Goal: Task Accomplishment & Management: Manage account settings

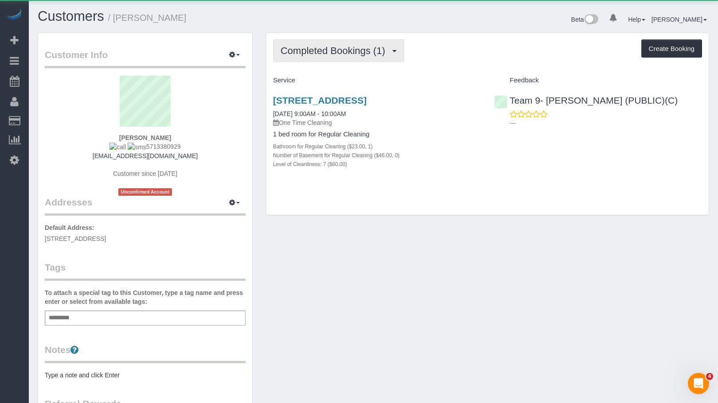
click at [360, 51] on span "Completed Bookings (1)" at bounding box center [335, 50] width 109 height 11
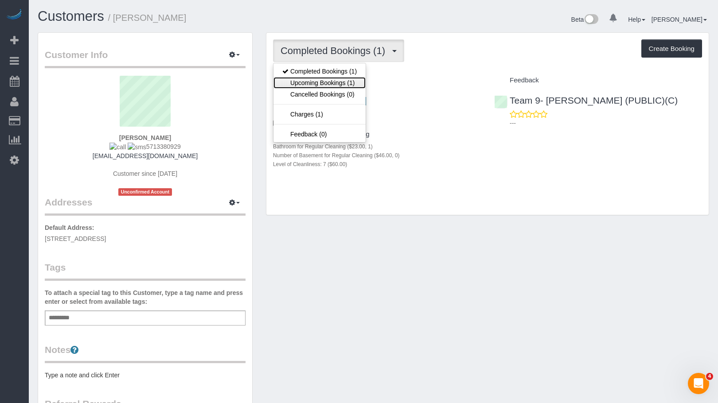
click at [348, 84] on link "Upcoming Bookings (1)" at bounding box center [320, 83] width 92 height 12
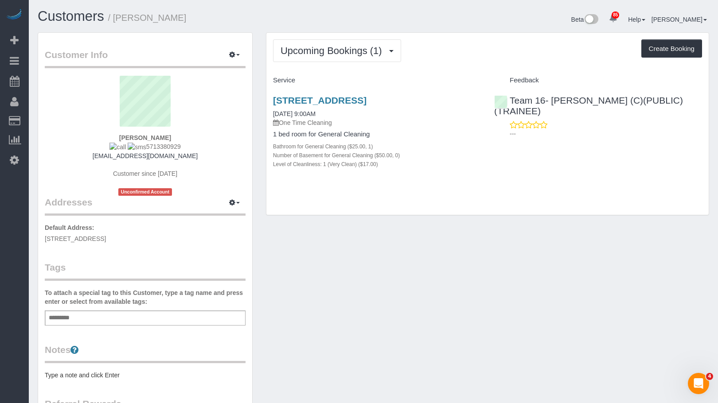
click at [221, 22] on h1 "Customers / Max Hudak" at bounding box center [202, 16] width 329 height 15
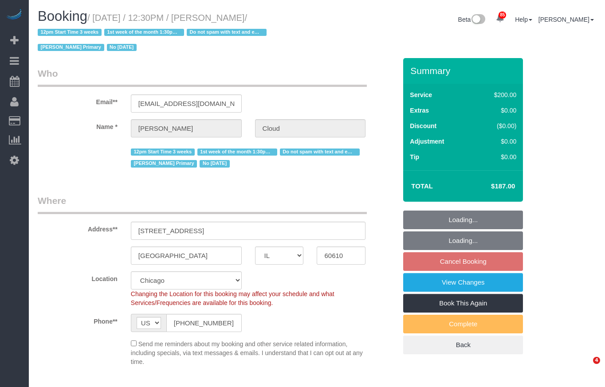
select select "IL"
select select "512"
select select "number:1"
select select "number:58"
select select "number:139"
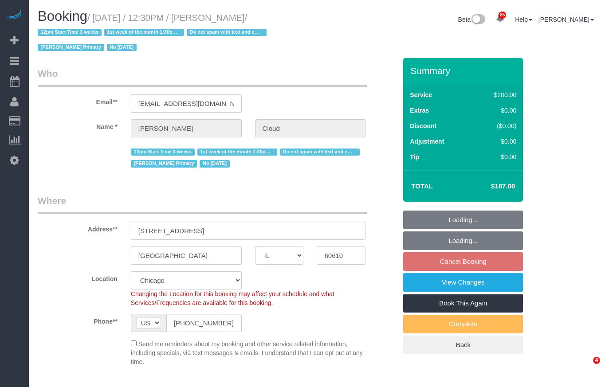
select select "number:107"
select select "IL"
select select "number:1"
select select "number:58"
select select "number:139"
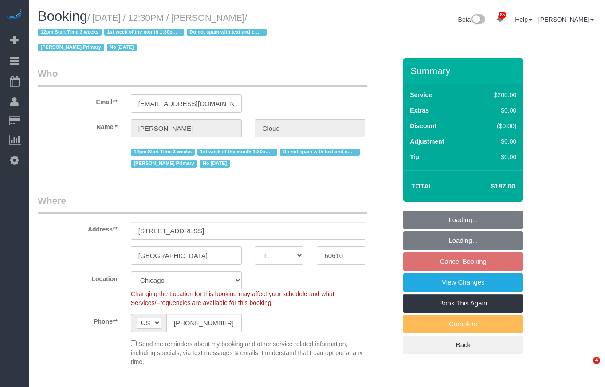
select select "number:107"
select select "object:1075"
select select "512"
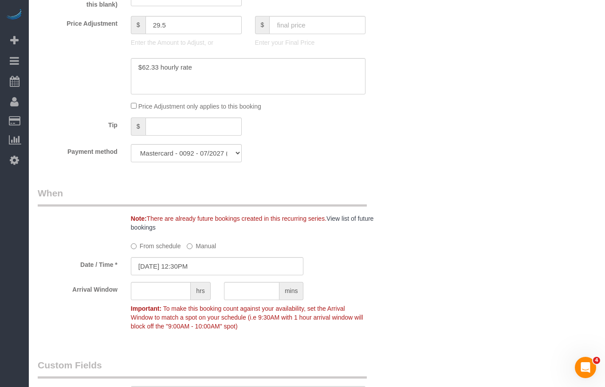
scroll to position [887, 0]
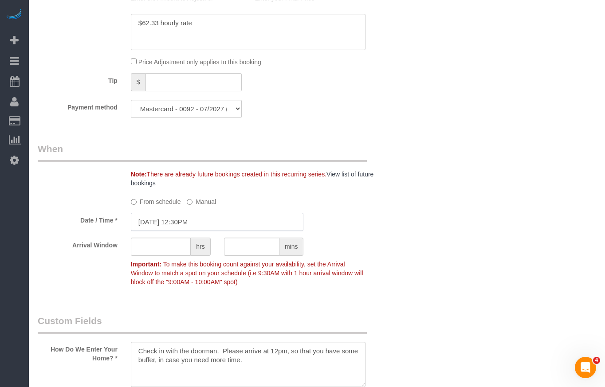
click at [196, 217] on input "10/13/2025 12:30PM" at bounding box center [217, 222] width 173 height 18
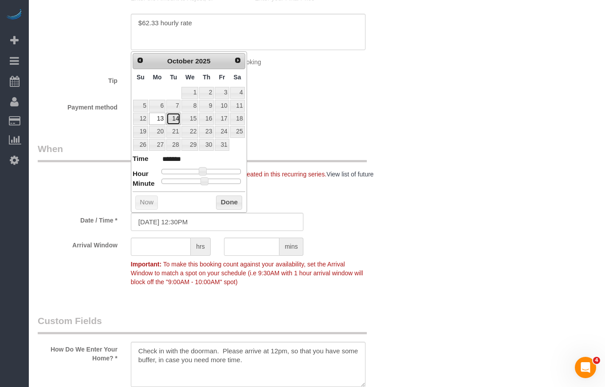
click at [177, 121] on link "14" at bounding box center [173, 119] width 14 height 12
click at [157, 125] on td "20" at bounding box center [157, 131] width 17 height 13
click at [159, 121] on link "13" at bounding box center [157, 119] width 16 height 12
click at [162, 108] on link "6" at bounding box center [157, 106] width 16 height 12
type input "10/06/2025 1:30PM"
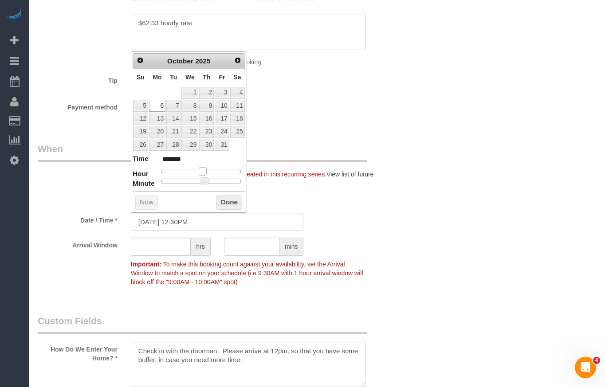
type input "******"
click at [209, 170] on span at bounding box center [206, 171] width 8 height 8
click at [236, 203] on button "Done" at bounding box center [229, 203] width 26 height 14
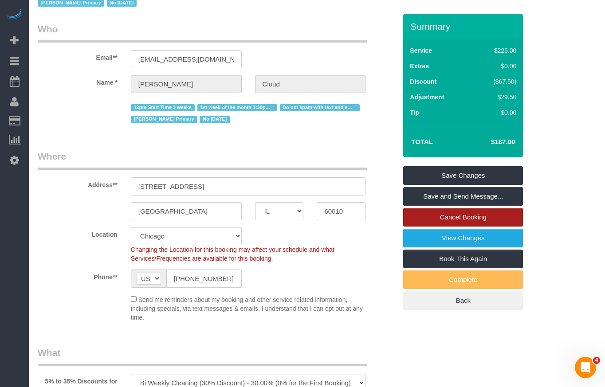
scroll to position [0, 0]
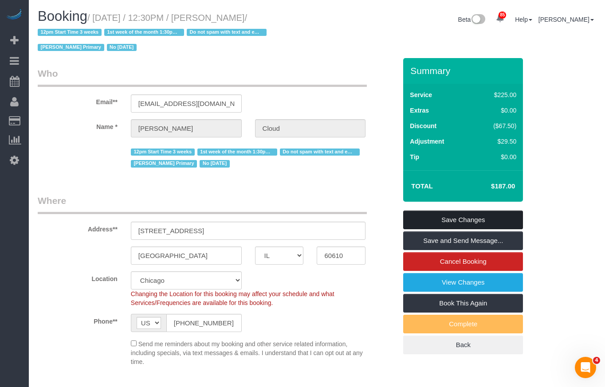
click at [456, 220] on link "Save Changes" at bounding box center [463, 220] width 120 height 19
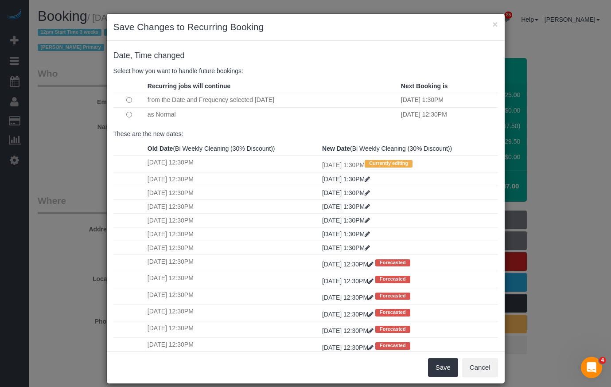
click at [363, 55] on h4 "Date, Time changed" at bounding box center [306, 55] width 385 height 9
click at [443, 368] on button "Save" at bounding box center [443, 367] width 30 height 19
